Goal: Book appointment/travel/reservation

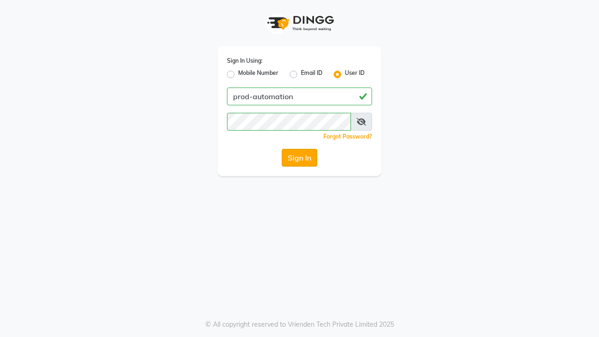
click at [300, 158] on button "Sign In" at bounding box center [300, 158] width 36 height 18
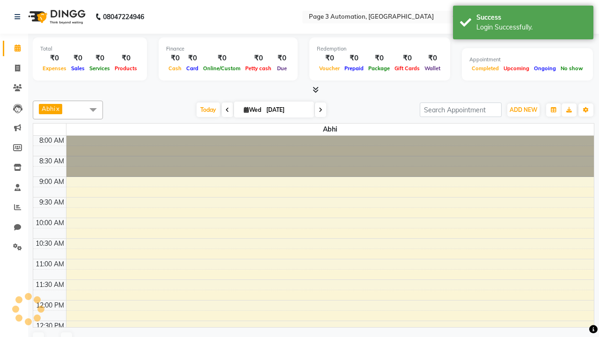
select select "en"
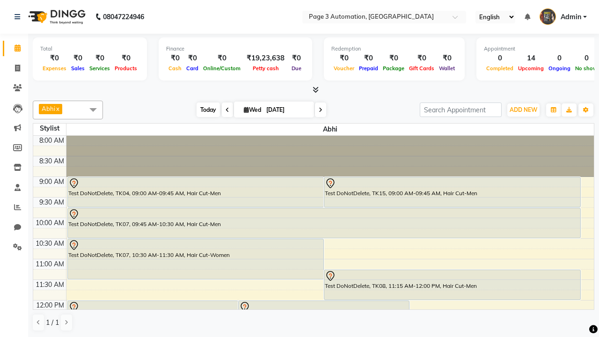
click at [204, 110] on span "Today" at bounding box center [208, 109] width 23 height 15
click at [523, 110] on span "ADD NEW" at bounding box center [524, 109] width 28 height 7
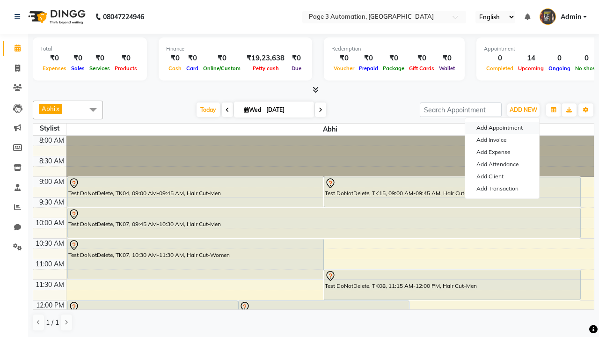
click at [502, 128] on button "Add Appointment" at bounding box center [502, 128] width 74 height 12
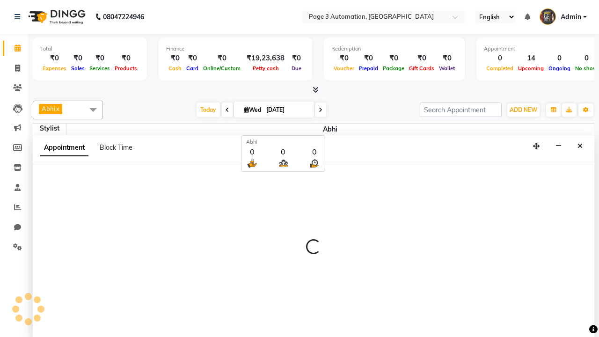
scroll to position [0, 0]
select select "tentative"
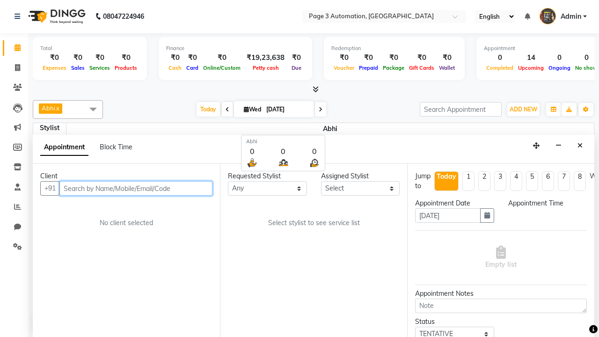
select select "540"
type input "8192346578"
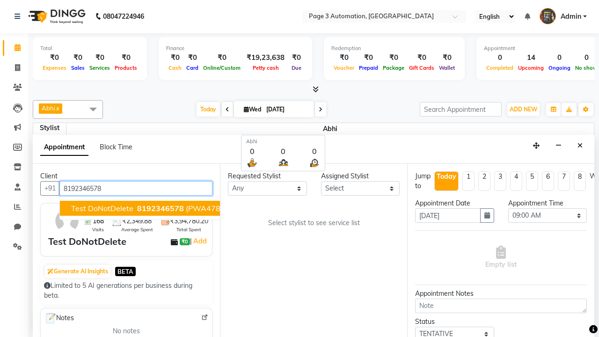
click at [137, 208] on span "8192346578" at bounding box center [160, 208] width 47 height 9
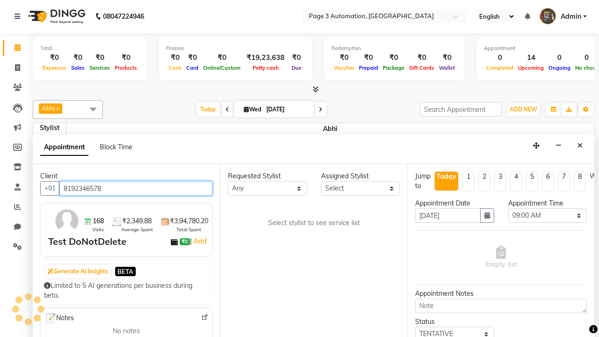
scroll to position [0, 0]
select select "711"
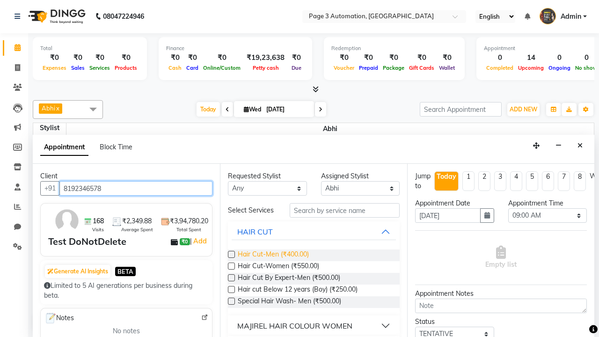
type input "8192346578"
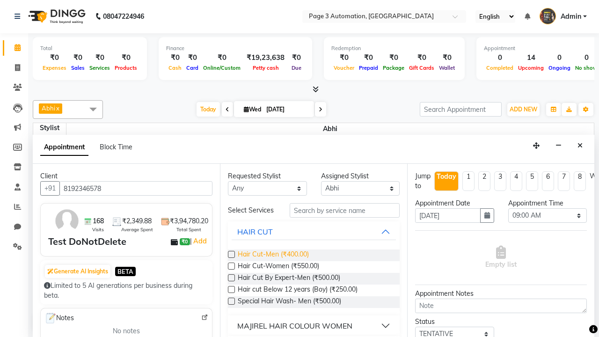
click at [273, 255] on span "Hair Cut-Men (₹400.00)" at bounding box center [273, 255] width 71 height 12
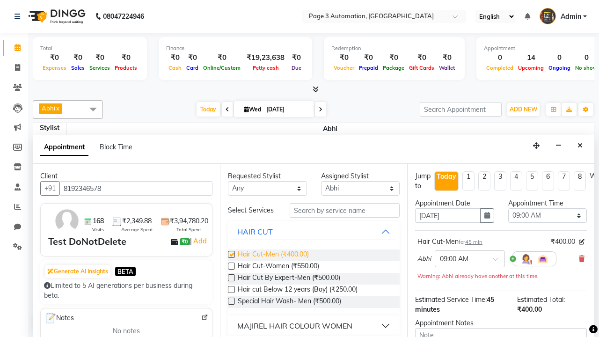
checkbox input "false"
select select "855"
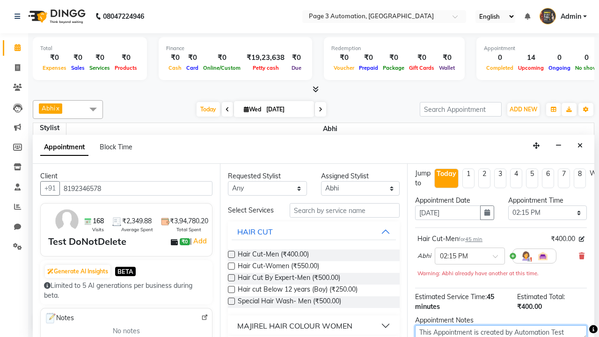
type textarea "This Appointment is created by Automation Test"
checkbox input "false"
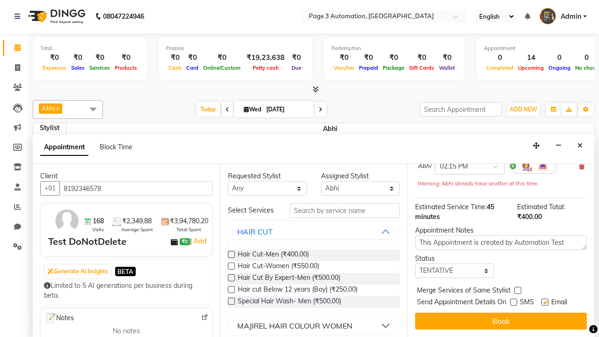
click at [545, 302] on label at bounding box center [544, 302] width 7 height 7
click at [545, 302] on input "checkbox" at bounding box center [544, 303] width 6 height 6
checkbox input "false"
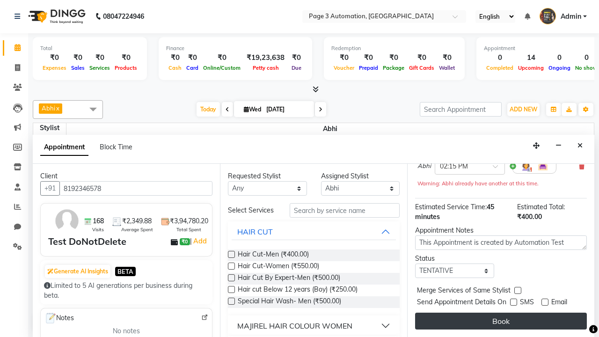
click at [501, 321] on button "Book" at bounding box center [501, 321] width 172 height 17
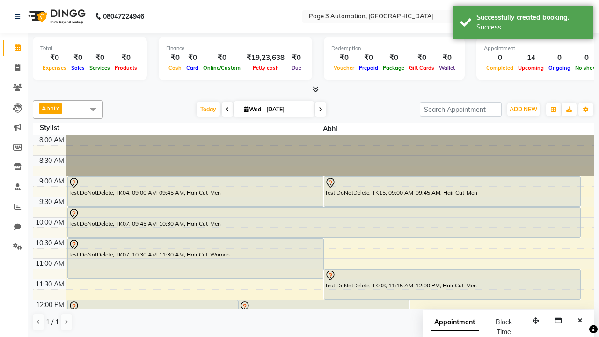
scroll to position [0, 0]
click at [523, 24] on div "Success" at bounding box center [531, 27] width 110 height 10
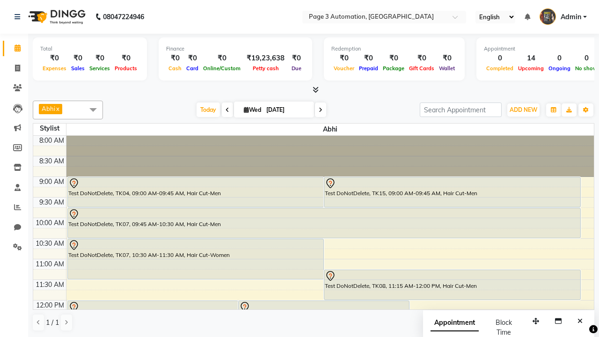
click at [93, 110] on span at bounding box center [93, 110] width 19 height 18
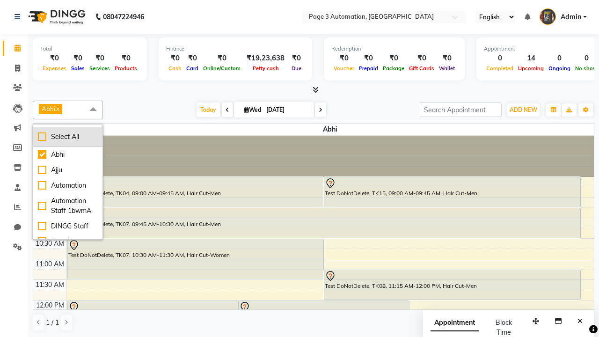
click at [68, 137] on div "Select All" at bounding box center [68, 137] width 60 height 10
checkbox input "true"
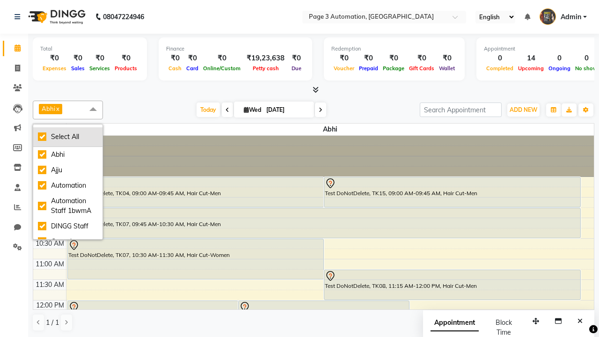
checkbox input "true"
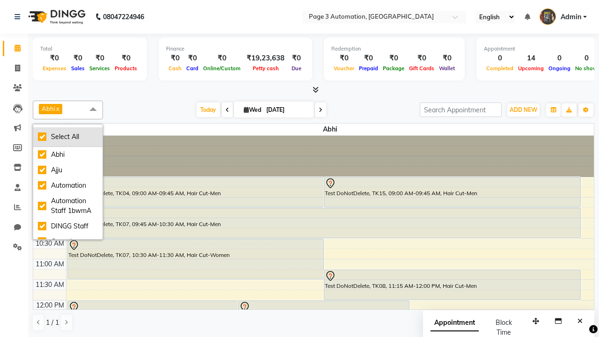
checkbox input "true"
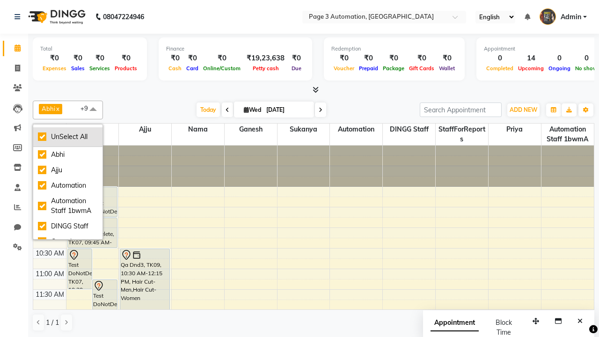
click at [68, 137] on div "UnSelect All" at bounding box center [68, 137] width 60 height 10
checkbox input "false"
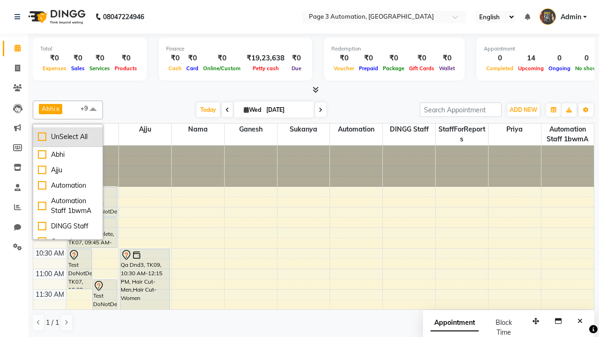
checkbox input "false"
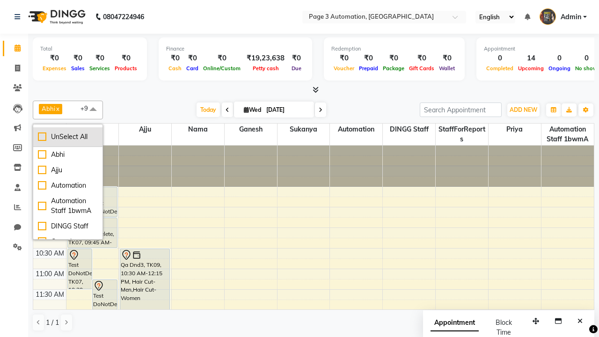
checkbox input "false"
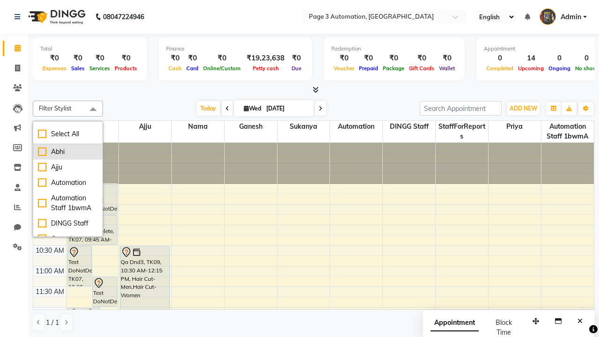
click at [68, 152] on div "Abhi" at bounding box center [68, 152] width 60 height 10
checkbox input "true"
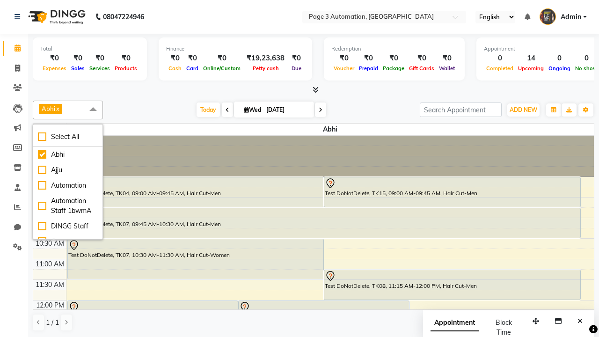
click at [93, 110] on span at bounding box center [93, 110] width 19 height 18
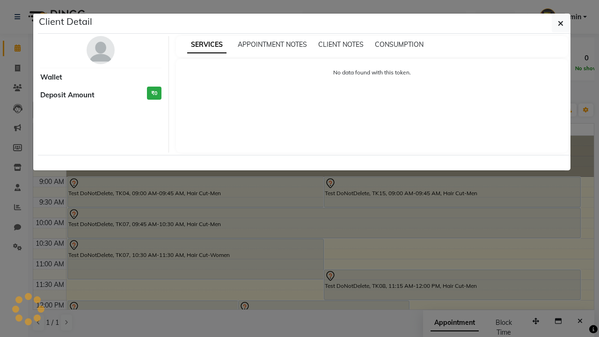
select select "7"
